Goal: Task Accomplishment & Management: Manage account settings

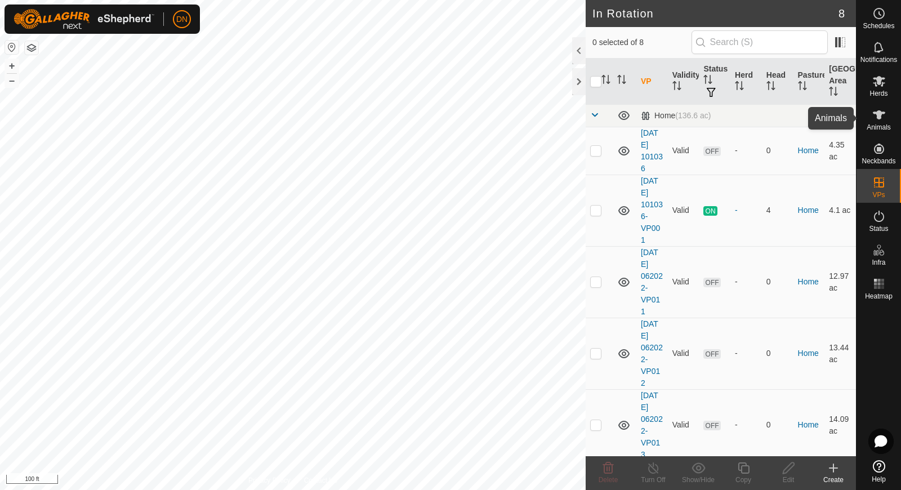
click at [879, 116] on icon at bounding box center [879, 114] width 12 height 9
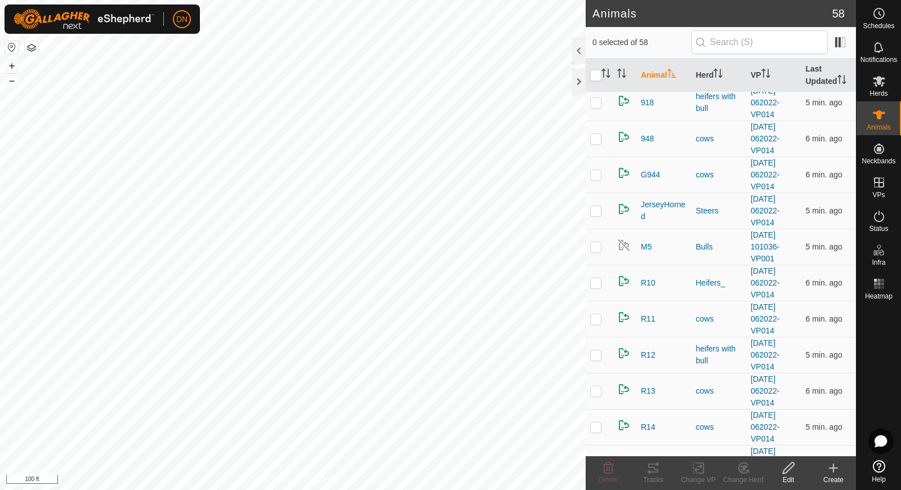
scroll to position [477, 0]
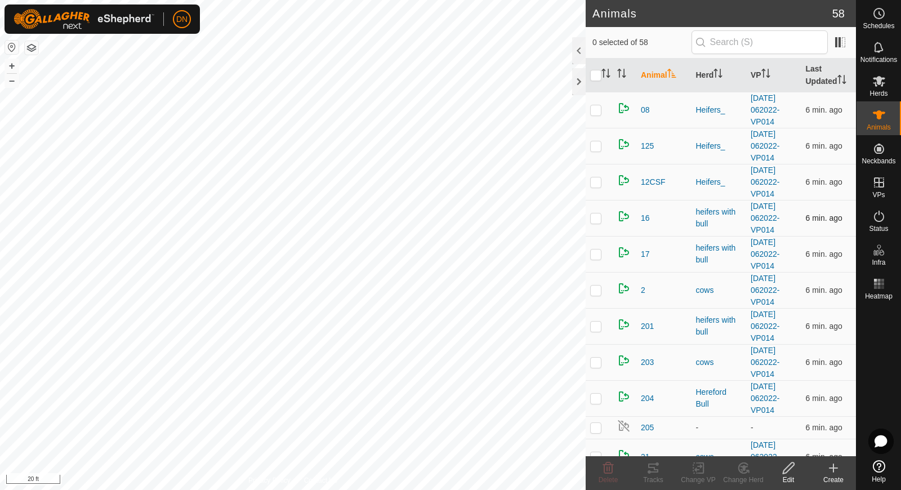
click at [598, 219] on p-checkbox at bounding box center [595, 217] width 11 height 9
click at [598, 218] on p-checkbox at bounding box center [595, 217] width 11 height 9
checkbox input "false"
